Goal: Information Seeking & Learning: Learn about a topic

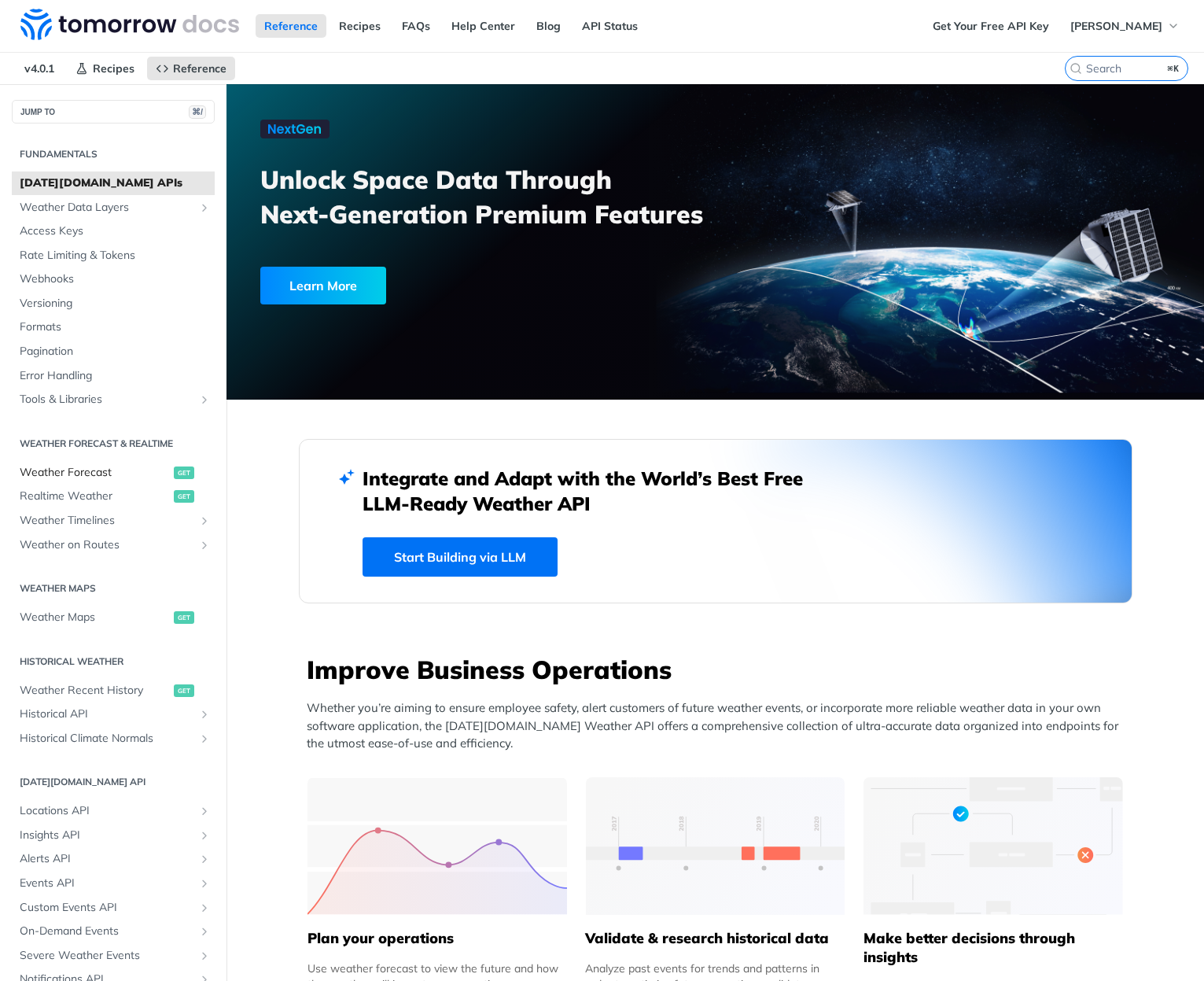
click at [100, 465] on span "Weather Forecast" at bounding box center [95, 473] width 150 height 16
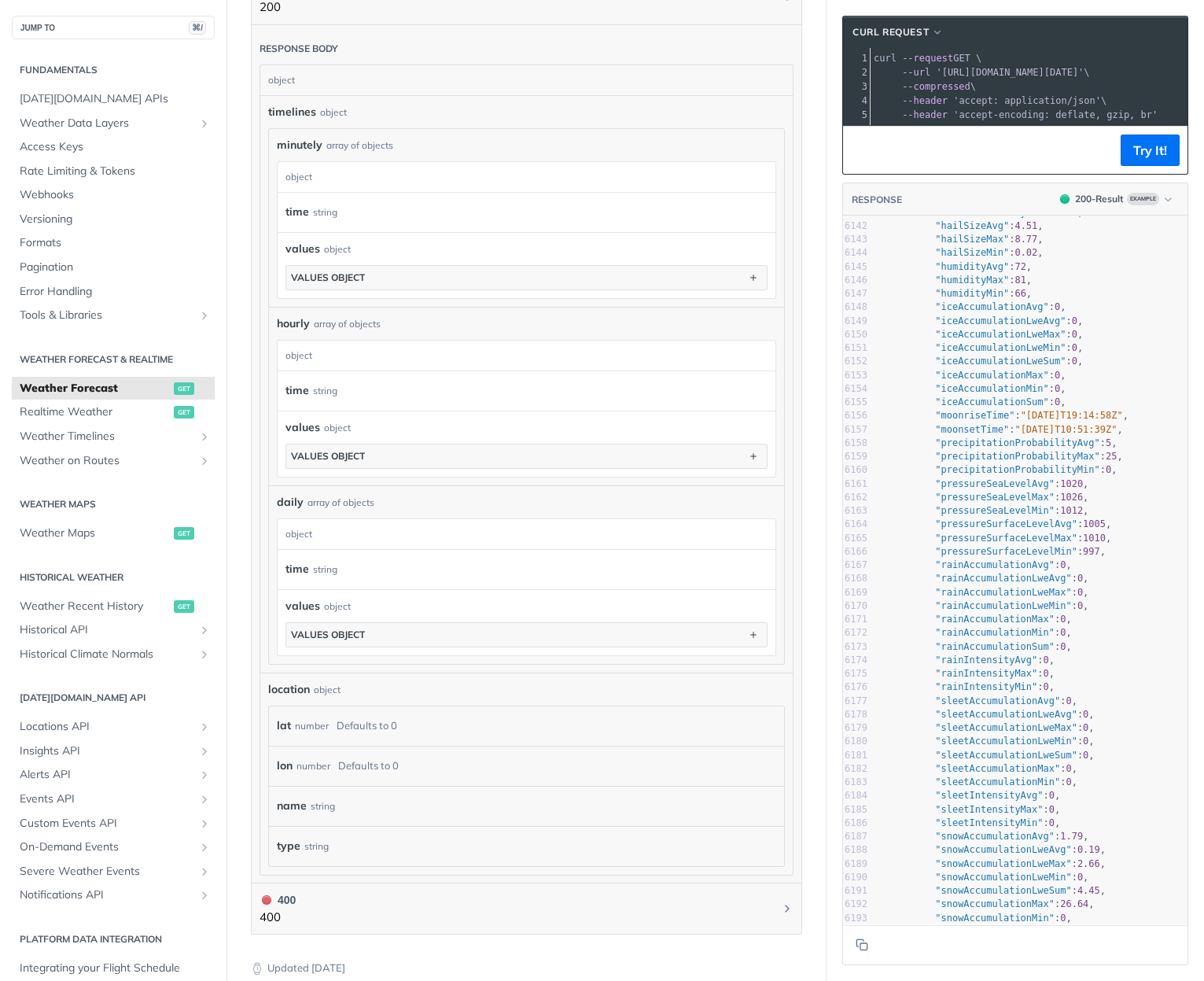
scroll to position [89957, 0]
